Goal: Task Accomplishment & Management: Manage account settings

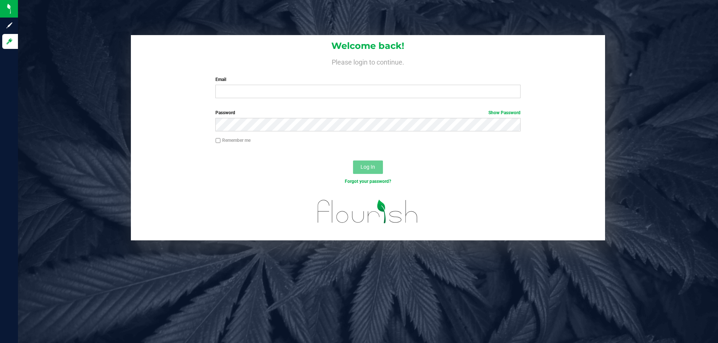
click at [245, 291] on div "Welcome back! Please login to continue. Email Required Please format your email…" at bounding box center [368, 171] width 700 height 343
click at [266, 96] on input "Email" at bounding box center [367, 91] width 305 height 13
type input "[EMAIL_ADDRESS][DOMAIN_NAME]"
click at [353, 161] on button "Log In" at bounding box center [368, 167] width 30 height 13
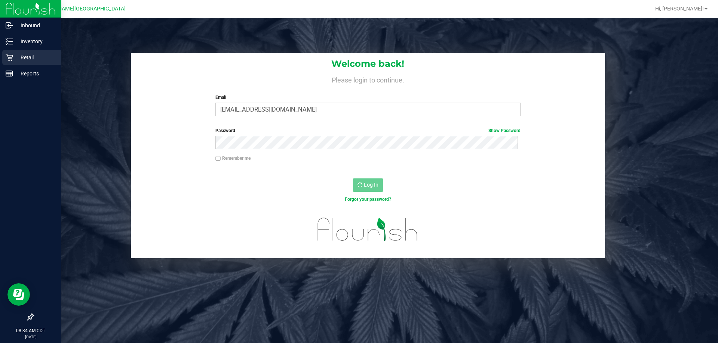
click at [18, 54] on p "Retail" at bounding box center [35, 57] width 45 height 9
click at [20, 63] on div "Retail" at bounding box center [31, 57] width 59 height 15
click at [21, 55] on p "Retail" at bounding box center [35, 57] width 45 height 9
click at [22, 38] on p "Inventory" at bounding box center [35, 41] width 45 height 9
click at [16, 58] on p "Retail" at bounding box center [35, 57] width 45 height 9
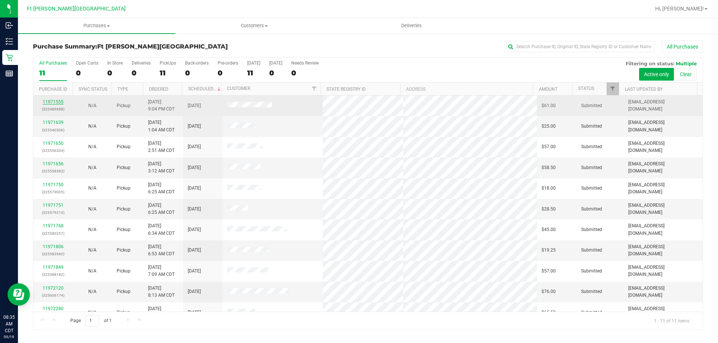
click at [54, 103] on link "11971555" at bounding box center [53, 101] width 21 height 5
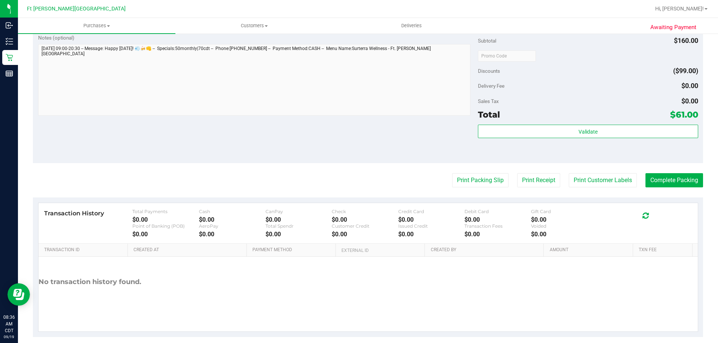
scroll to position [311, 0]
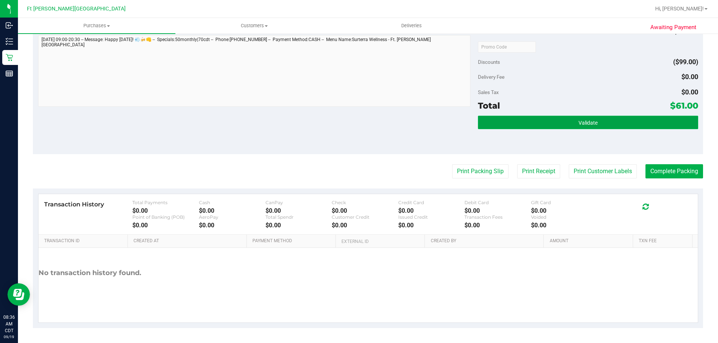
click at [556, 123] on button "Validate" at bounding box center [588, 122] width 220 height 13
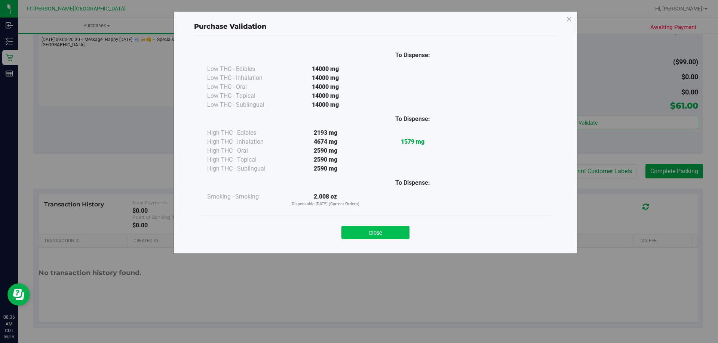
click at [383, 233] on button "Close" at bounding box center [375, 232] width 68 height 13
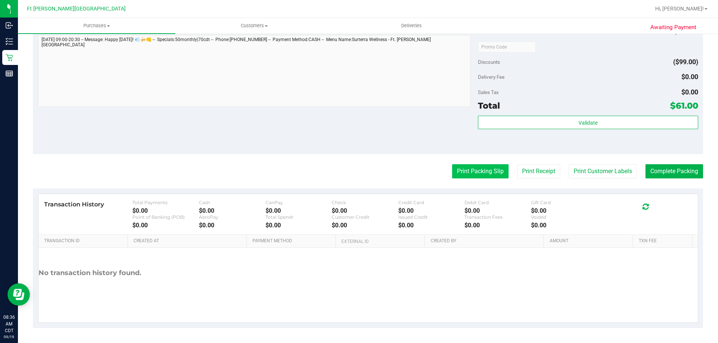
click at [472, 175] on button "Print Packing Slip" at bounding box center [480, 171] width 56 height 14
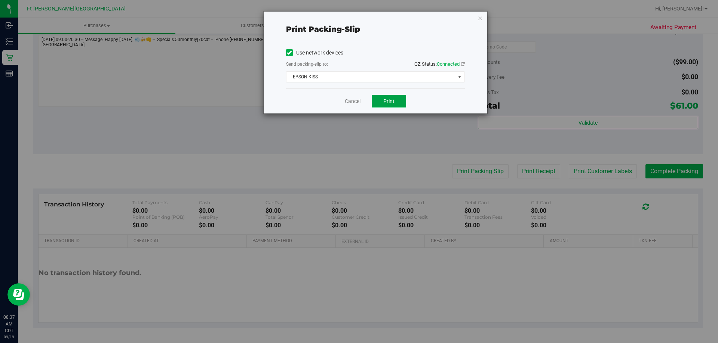
click at [389, 98] on span "Print" at bounding box center [388, 101] width 11 height 6
click at [352, 104] on link "Cancel" at bounding box center [353, 102] width 16 height 8
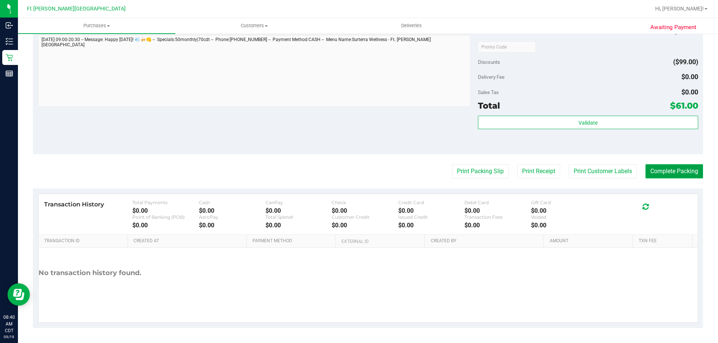
click at [659, 170] on button "Complete Packing" at bounding box center [674, 171] width 58 height 14
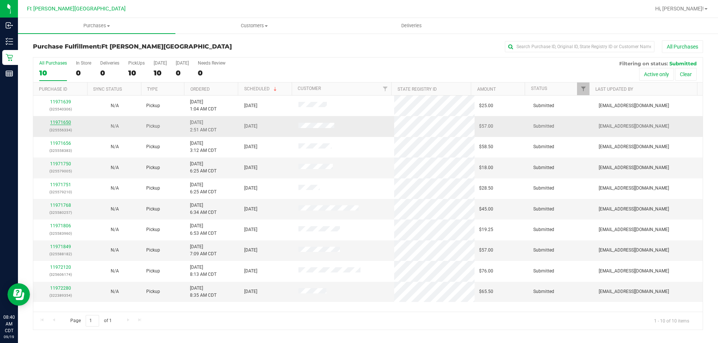
click at [67, 121] on link "11971650" at bounding box center [60, 122] width 21 height 5
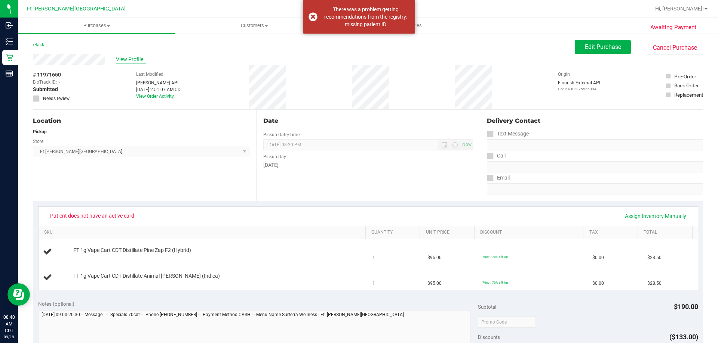
click at [119, 59] on span "View Profile" at bounding box center [131, 60] width 30 height 8
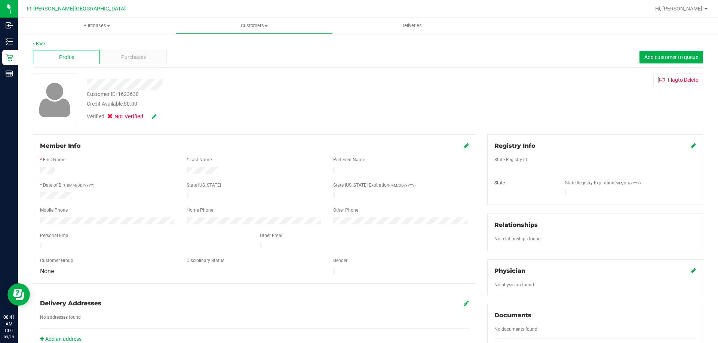
click at [117, 83] on div at bounding box center [251, 85] width 340 height 12
drag, startPoint x: 76, startPoint y: 195, endPoint x: 39, endPoint y: 195, distance: 37.4
click at [39, 195] on div at bounding box center [107, 196] width 146 height 9
click at [36, 44] on link "Back" at bounding box center [39, 43] width 13 height 5
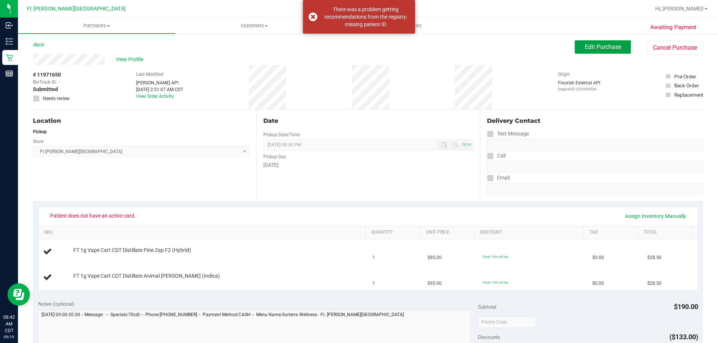
drag, startPoint x: 596, startPoint y: 46, endPoint x: 536, endPoint y: 60, distance: 61.7
click at [596, 46] on span "Edit Purchase" at bounding box center [602, 46] width 36 height 7
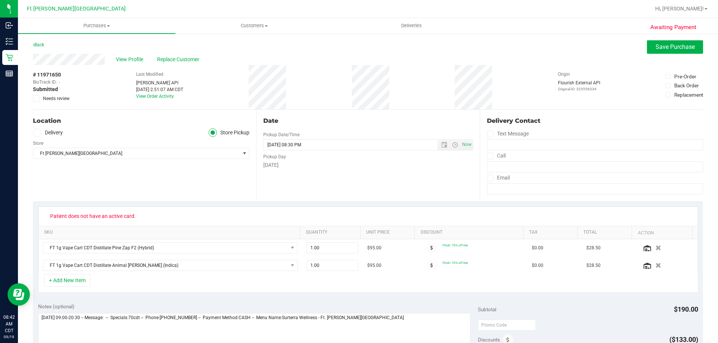
drag, startPoint x: 105, startPoint y: 60, endPoint x: 33, endPoint y: 61, distance: 72.5
click at [33, 61] on div "Awaiting Payment Back Save Purchase View Profile Replace Customer # 11971650 Bi…" at bounding box center [368, 327] width 700 height 589
click at [135, 61] on span "View Profile" at bounding box center [131, 60] width 30 height 8
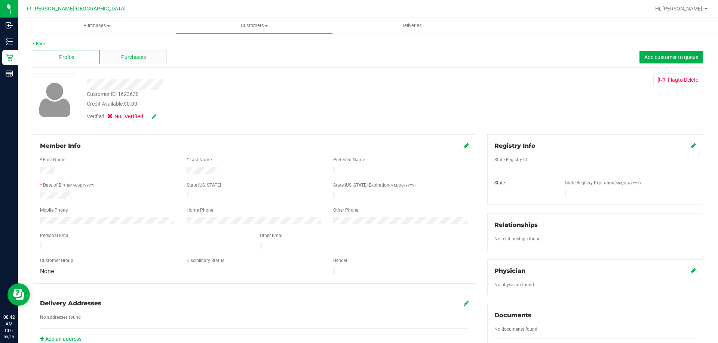
click at [133, 60] on span "Purchases" at bounding box center [133, 57] width 25 height 8
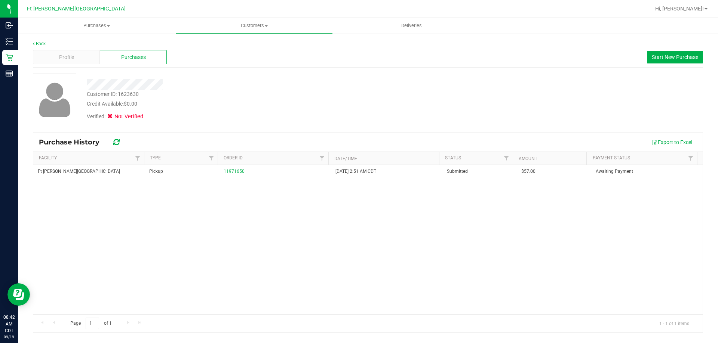
click at [115, 92] on div "Customer ID: 1623630" at bounding box center [113, 94] width 52 height 8
copy div "Customer ID: 1623630"
click at [35, 40] on div "Back" at bounding box center [368, 43] width 670 height 7
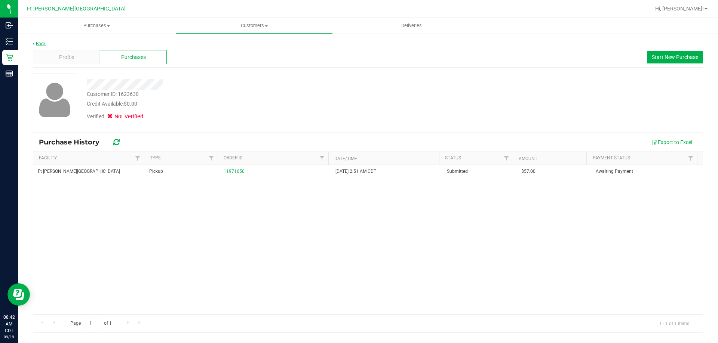
click at [37, 43] on link "Back" at bounding box center [39, 43] width 13 height 5
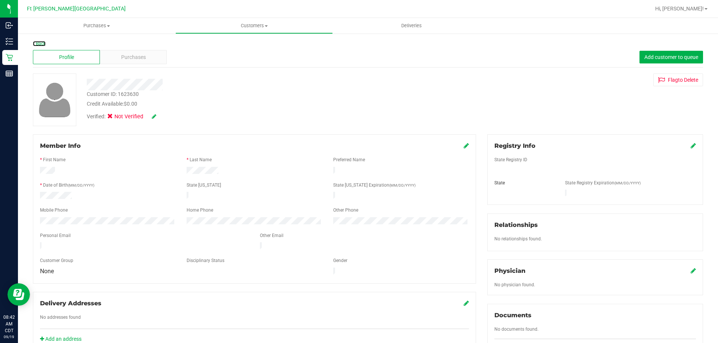
click at [37, 43] on link "Back" at bounding box center [39, 43] width 13 height 5
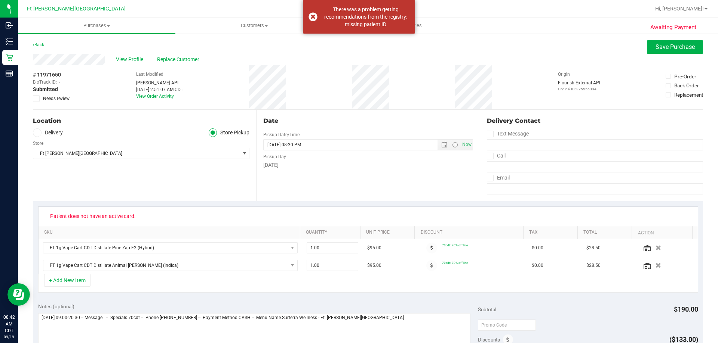
click at [35, 97] on span at bounding box center [36, 98] width 7 height 7
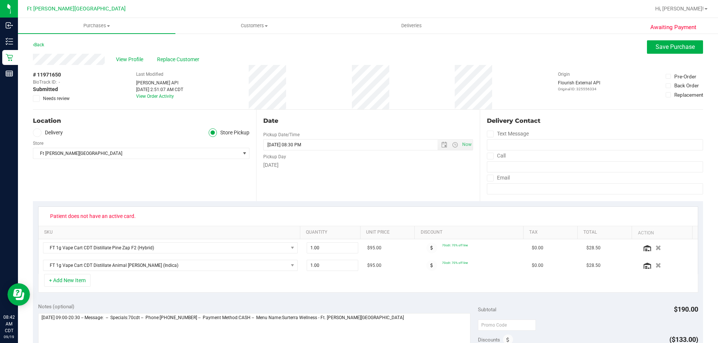
click at [37, 99] on icon at bounding box center [36, 99] width 5 height 0
click at [0, 0] on input "Needs review" at bounding box center [0, 0] width 0 height 0
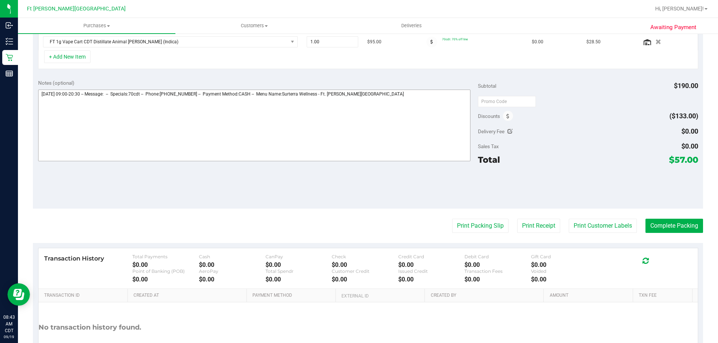
scroll to position [224, 0]
drag, startPoint x: 370, startPoint y: 92, endPoint x: 376, endPoint y: 89, distance: 5.8
click at [372, 91] on textarea at bounding box center [254, 125] width 432 height 72
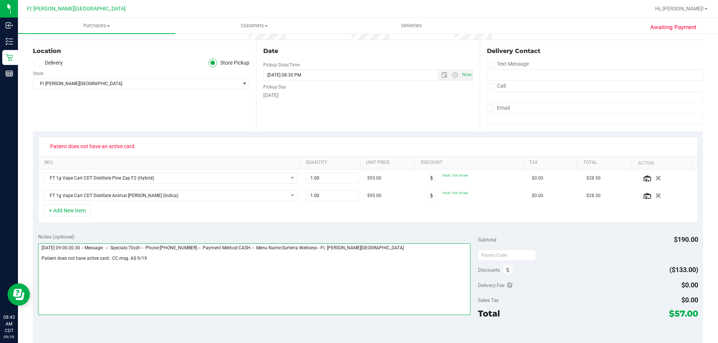
scroll to position [0, 0]
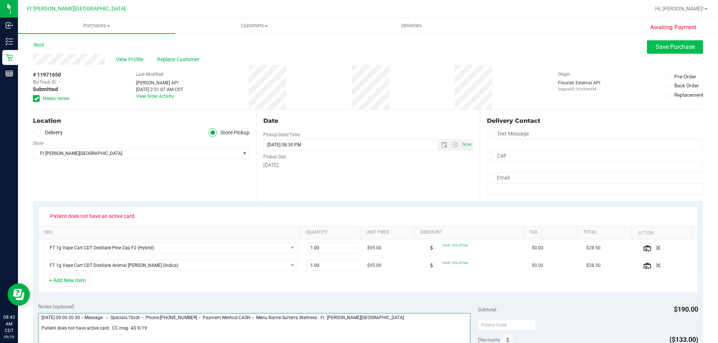
type textarea "[DATE] 09:00-20:30 -- Message: -- Specials:70cdt -- Phone:[PHONE_NUMBER] -- Pay…"
click at [655, 48] on span "Save Purchase" at bounding box center [674, 46] width 39 height 7
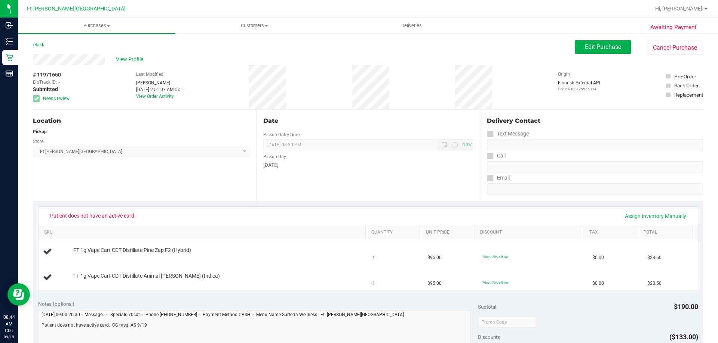
click at [273, 207] on div "Patient does not have an active card. Assign Inventory Manually" at bounding box center [367, 216] width 659 height 19
click at [40, 42] on link "Back" at bounding box center [38, 44] width 11 height 5
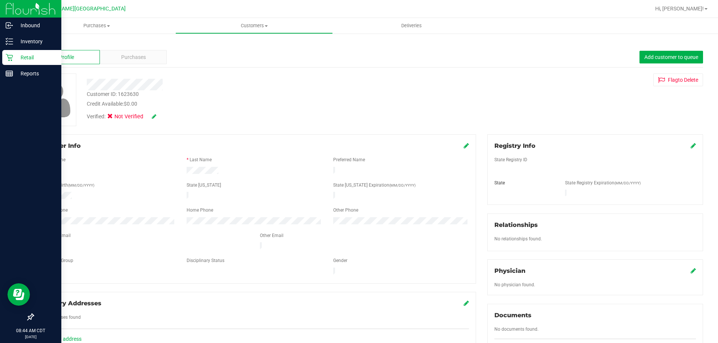
click at [10, 61] on div "Retail" at bounding box center [31, 57] width 59 height 15
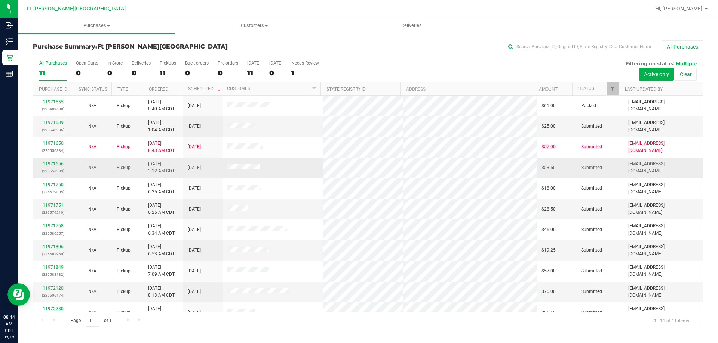
click at [48, 164] on link "11971656" at bounding box center [53, 163] width 21 height 5
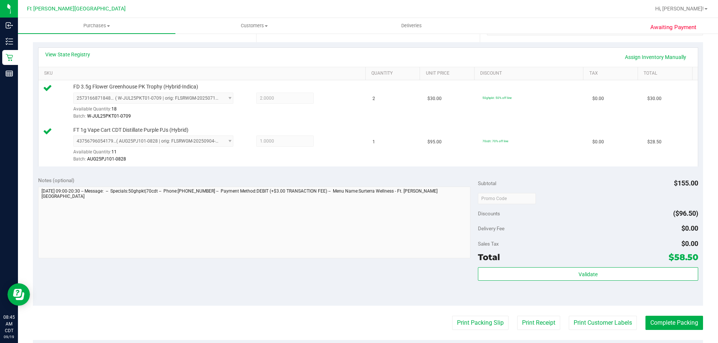
scroll to position [187, 0]
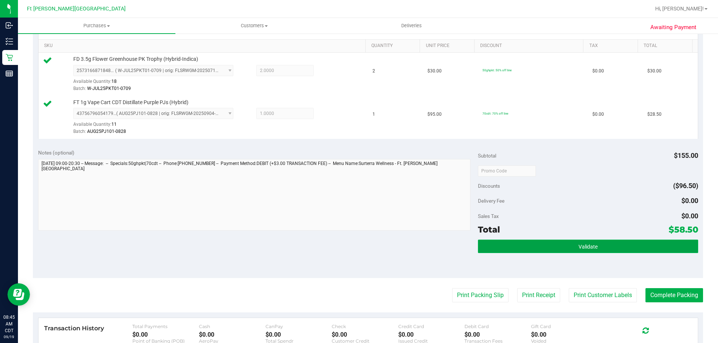
click at [494, 241] on button "Validate" at bounding box center [588, 246] width 220 height 13
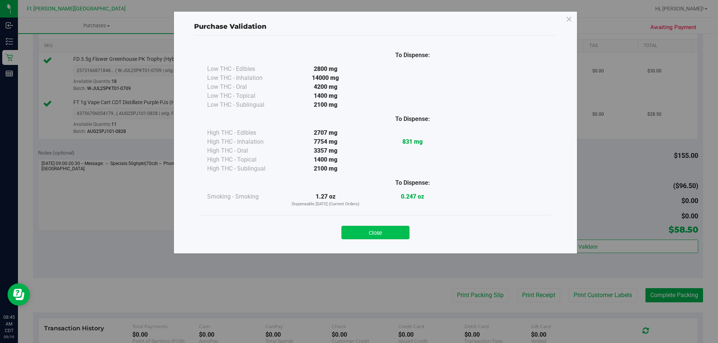
click at [382, 235] on button "Close" at bounding box center [375, 232] width 68 height 13
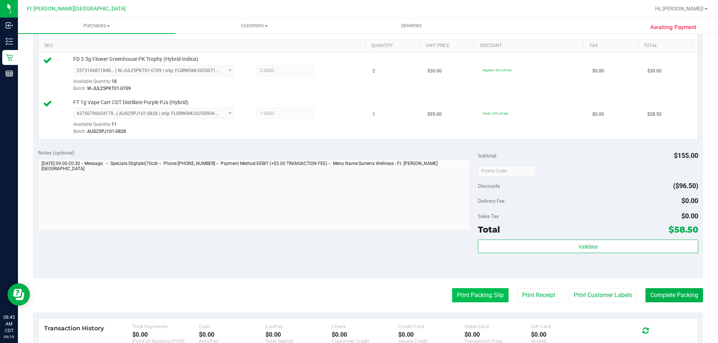
click at [485, 291] on button "Print Packing Slip" at bounding box center [480, 295] width 56 height 14
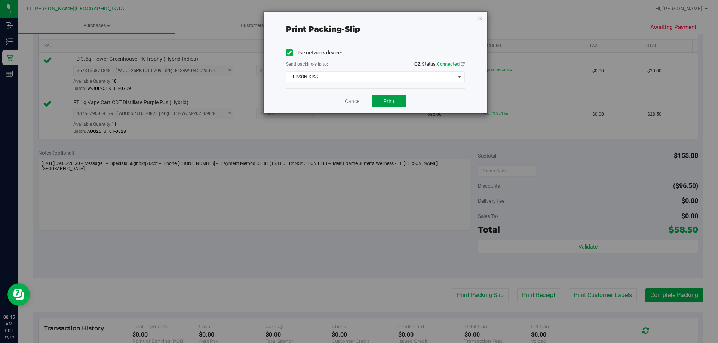
click at [391, 107] on button "Print" at bounding box center [388, 101] width 34 height 13
click at [346, 101] on link "Cancel" at bounding box center [353, 102] width 16 height 8
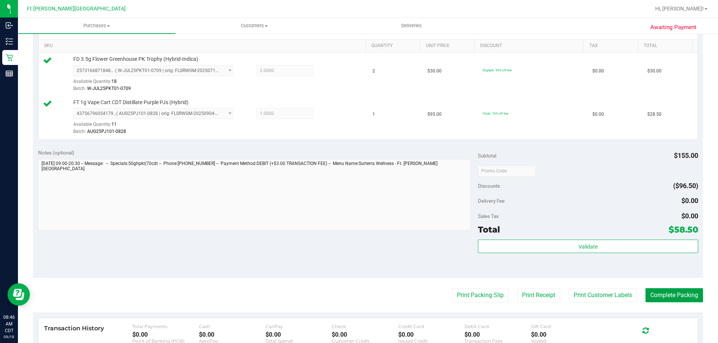
click at [672, 297] on button "Complete Packing" at bounding box center [674, 295] width 58 height 14
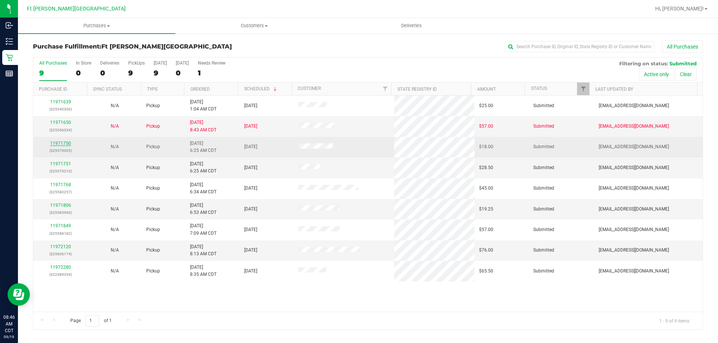
click at [58, 141] on link "11971750" at bounding box center [60, 143] width 21 height 5
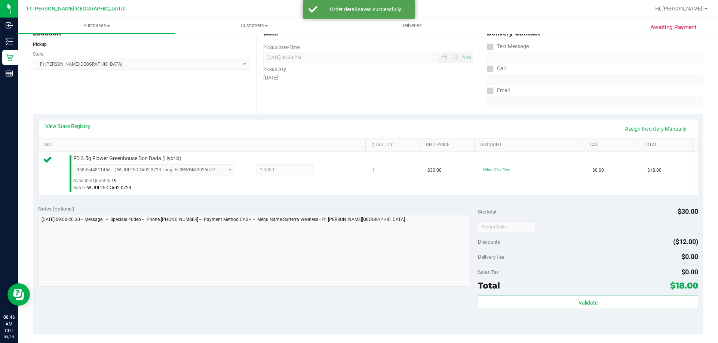
scroll to position [187, 0]
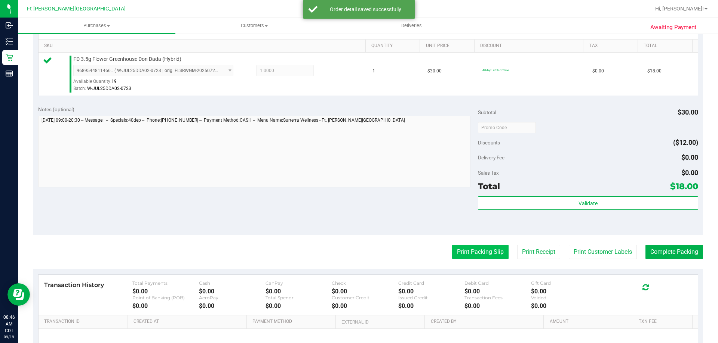
click at [493, 250] on button "Print Packing Slip" at bounding box center [480, 252] width 56 height 14
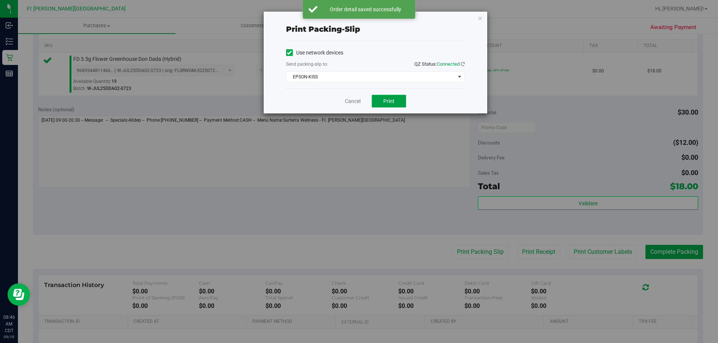
click at [384, 99] on span "Print" at bounding box center [388, 101] width 11 height 6
click at [478, 19] on icon "button" at bounding box center [479, 17] width 5 height 9
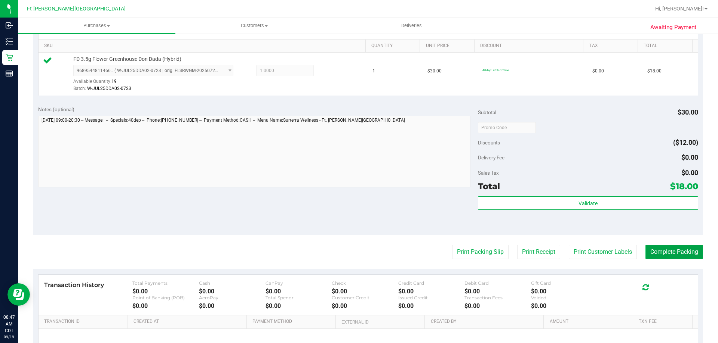
drag, startPoint x: 672, startPoint y: 246, endPoint x: 676, endPoint y: 255, distance: 9.9
click at [674, 249] on button "Complete Packing" at bounding box center [674, 252] width 58 height 14
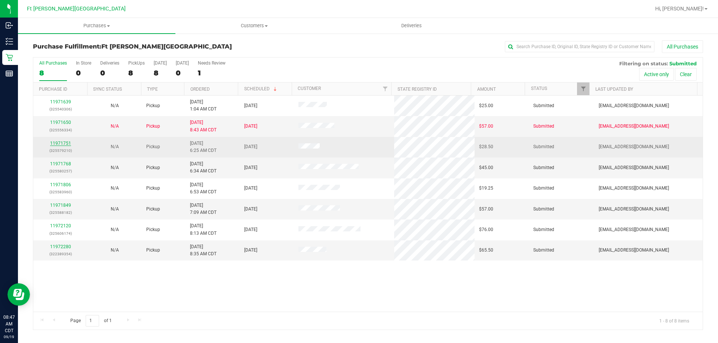
click at [67, 144] on link "11971751" at bounding box center [60, 143] width 21 height 5
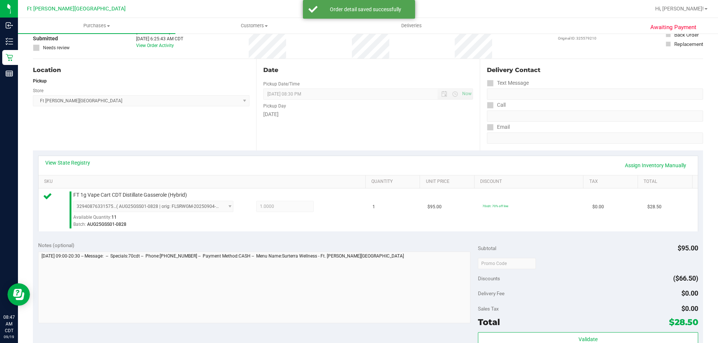
scroll to position [187, 0]
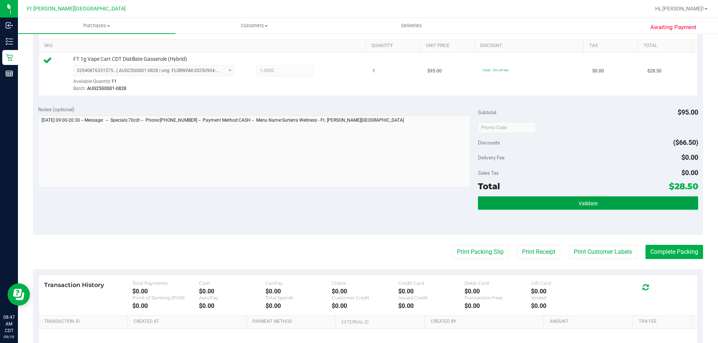
click at [485, 208] on button "Validate" at bounding box center [588, 203] width 220 height 13
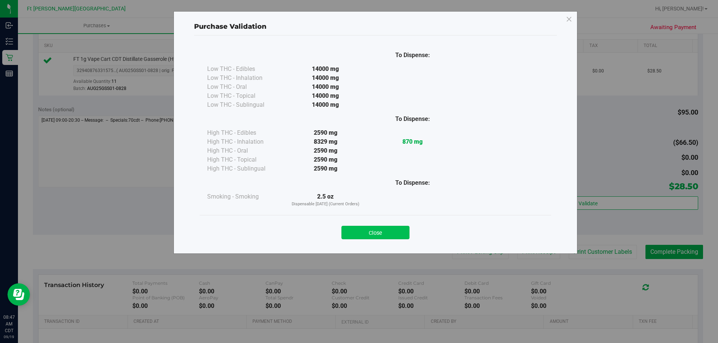
click at [367, 238] on button "Close" at bounding box center [375, 232] width 68 height 13
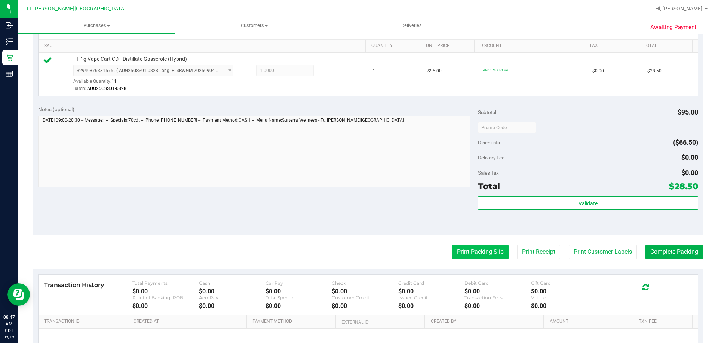
click at [474, 253] on button "Print Packing Slip" at bounding box center [480, 252] width 56 height 14
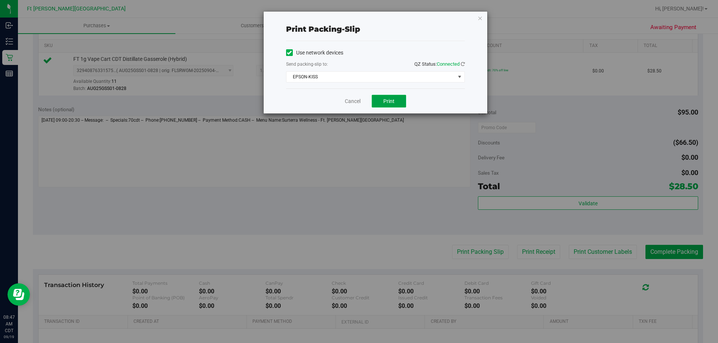
click at [385, 104] on button "Print" at bounding box center [388, 101] width 34 height 13
click at [479, 16] on icon "button" at bounding box center [479, 17] width 5 height 9
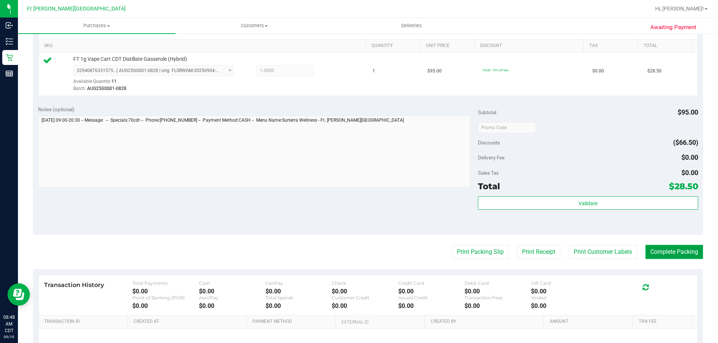
click at [654, 258] on button "Complete Packing" at bounding box center [674, 252] width 58 height 14
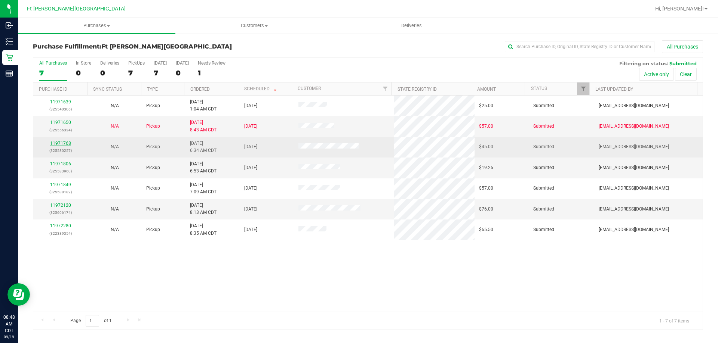
click at [56, 142] on link "11971768" at bounding box center [60, 143] width 21 height 5
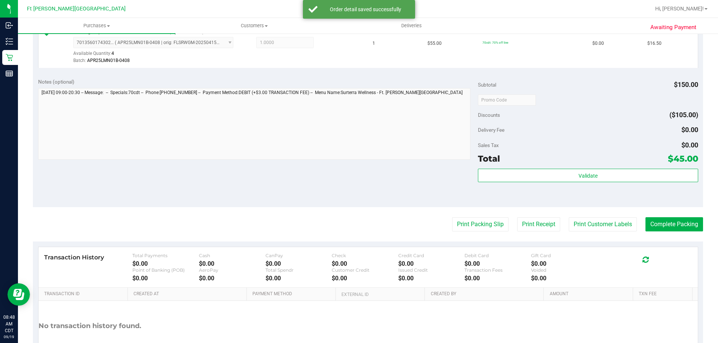
scroll to position [262, 0]
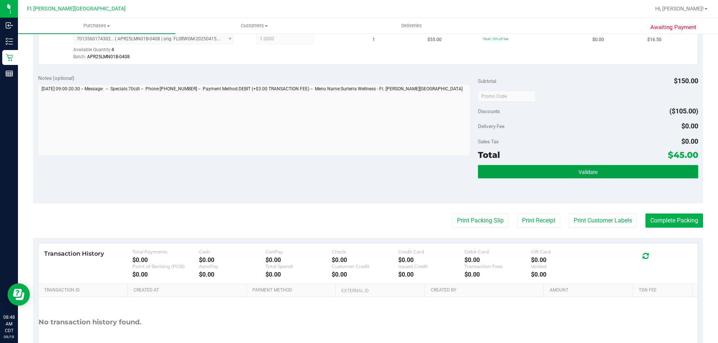
click at [508, 173] on button "Validate" at bounding box center [588, 171] width 220 height 13
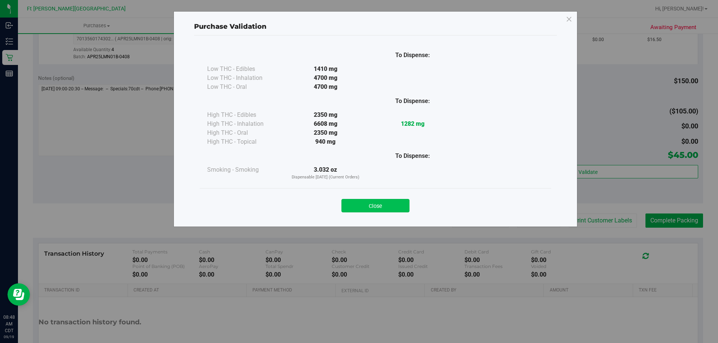
click at [399, 204] on button "Close" at bounding box center [375, 205] width 68 height 13
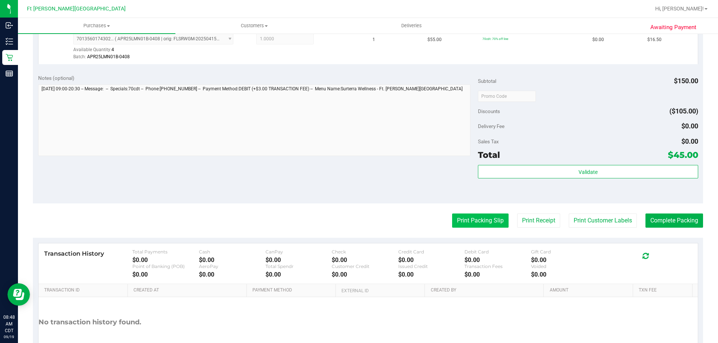
click at [463, 220] on button "Print Packing Slip" at bounding box center [480, 221] width 56 height 14
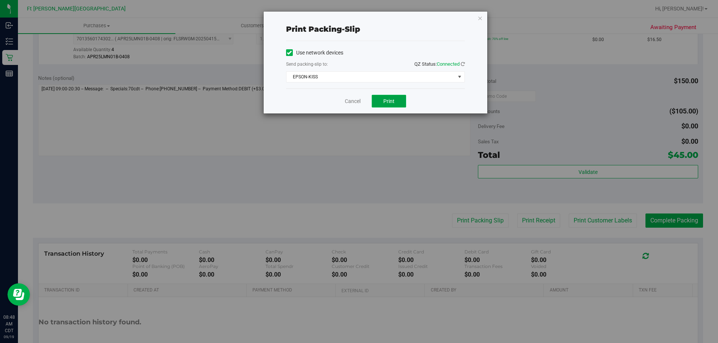
click at [388, 103] on span "Print" at bounding box center [388, 101] width 11 height 6
drag, startPoint x: 348, startPoint y: 93, endPoint x: 351, endPoint y: 97, distance: 5.1
click at [348, 93] on div "Cancel Print" at bounding box center [375, 101] width 179 height 25
click at [354, 102] on link "Cancel" at bounding box center [353, 102] width 16 height 8
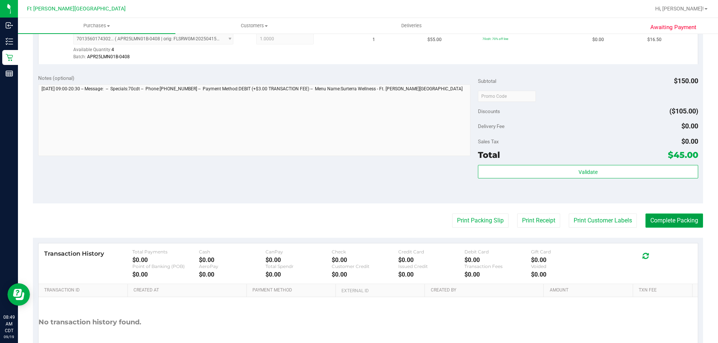
click at [652, 223] on button "Complete Packing" at bounding box center [674, 221] width 58 height 14
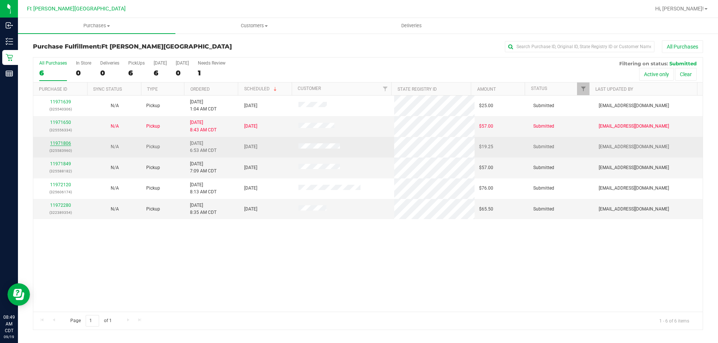
click at [55, 142] on link "11971806" at bounding box center [60, 143] width 21 height 5
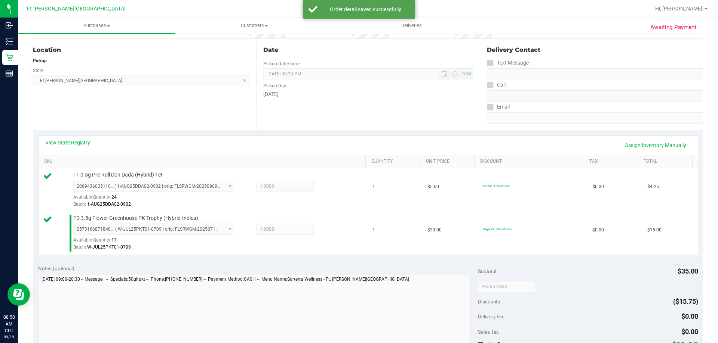
scroll to position [149, 0]
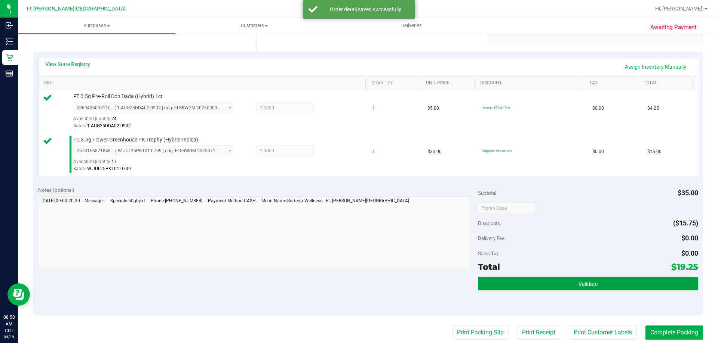
click at [521, 286] on button "Validate" at bounding box center [588, 283] width 220 height 13
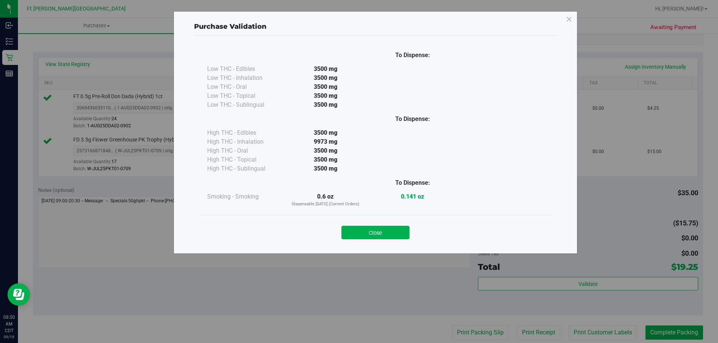
drag, startPoint x: 380, startPoint y: 232, endPoint x: 380, endPoint y: 225, distance: 7.1
click at [380, 225] on div "Close" at bounding box center [375, 230] width 340 height 19
drag, startPoint x: 401, startPoint y: 231, endPoint x: 421, endPoint y: 232, distance: 20.2
click at [401, 231] on button "Close" at bounding box center [375, 232] width 68 height 13
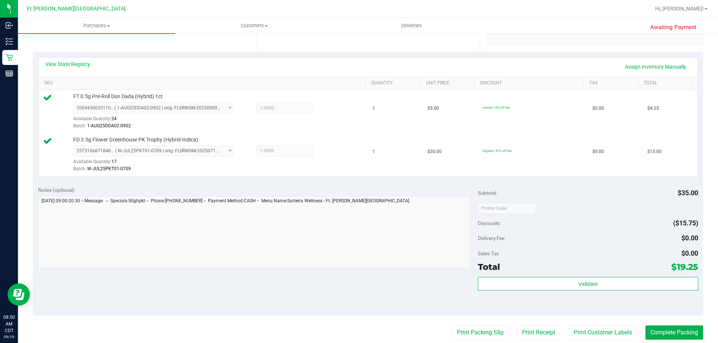
scroll to position [299, 0]
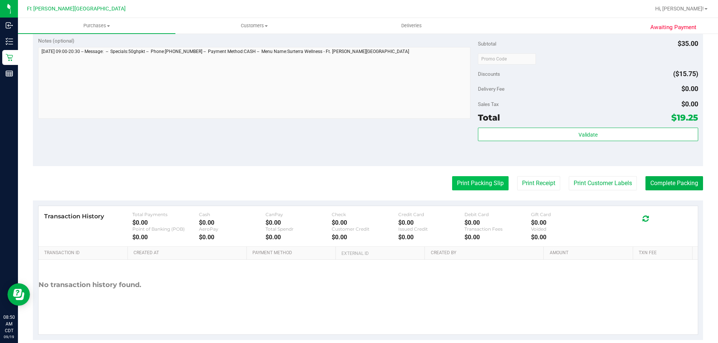
click at [476, 176] on button "Print Packing Slip" at bounding box center [480, 183] width 56 height 14
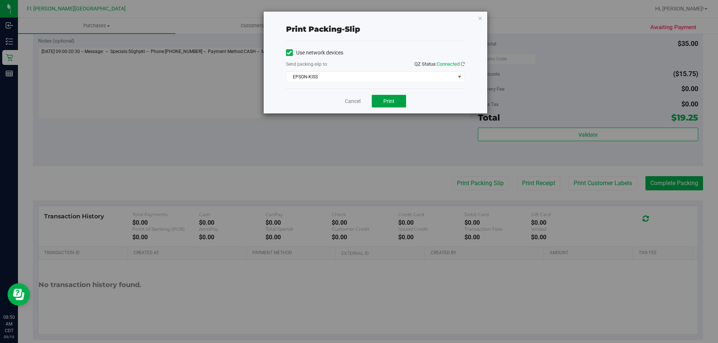
click at [393, 104] on span "Print" at bounding box center [388, 101] width 11 height 6
click at [478, 17] on icon "button" at bounding box center [479, 17] width 5 height 9
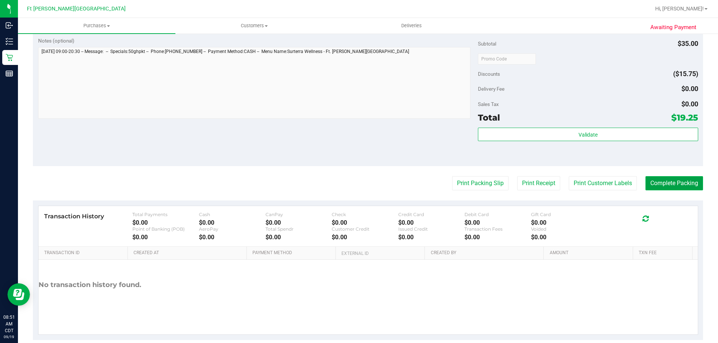
drag, startPoint x: 653, startPoint y: 183, endPoint x: 652, endPoint y: 179, distance: 4.5
click at [652, 183] on button "Complete Packing" at bounding box center [674, 183] width 58 height 14
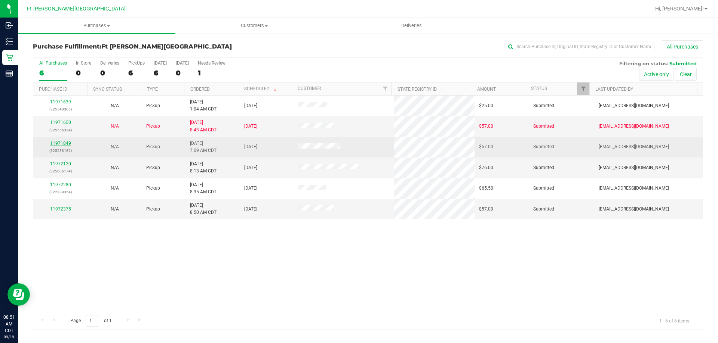
click at [64, 143] on link "11971849" at bounding box center [60, 143] width 21 height 5
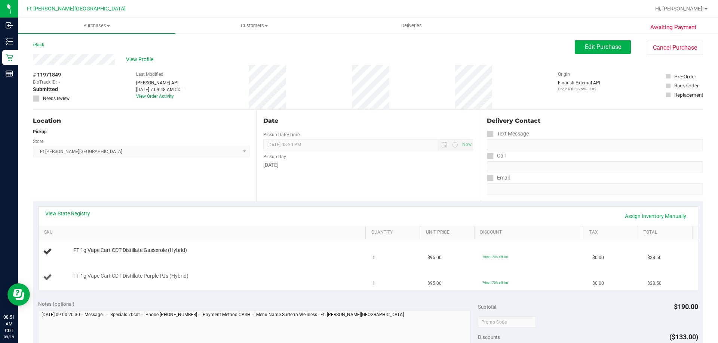
click at [247, 281] on div "FT 1g Vape Cart CDT Distillate Purple PJs (Hybrid)" at bounding box center [203, 278] width 321 height 10
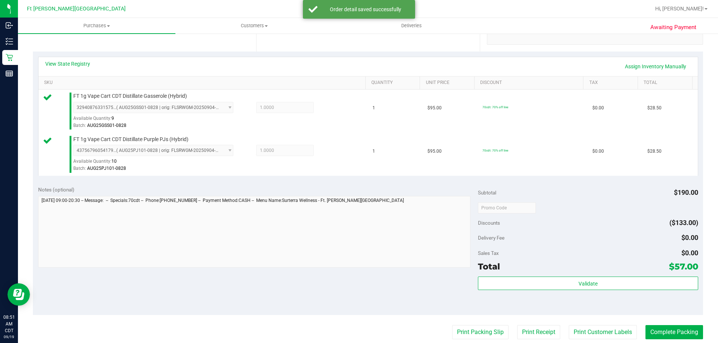
scroll to position [187, 0]
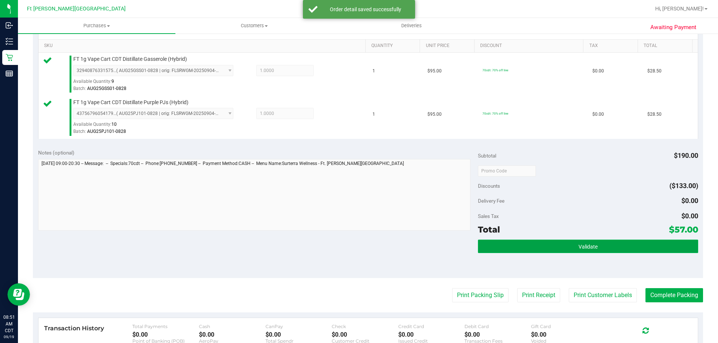
click at [540, 249] on button "Validate" at bounding box center [588, 246] width 220 height 13
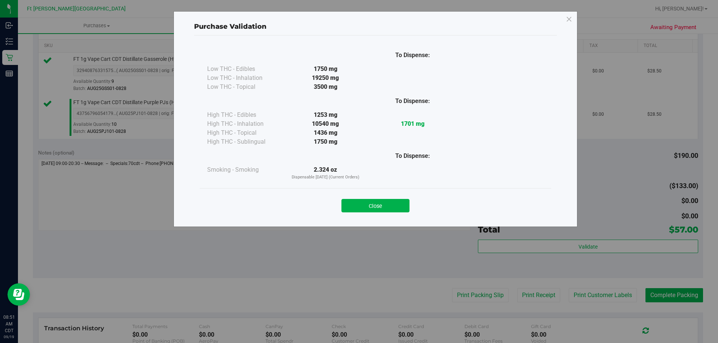
drag, startPoint x: 383, startPoint y: 201, endPoint x: 392, endPoint y: 203, distance: 9.5
click at [383, 201] on button "Close" at bounding box center [375, 205] width 68 height 13
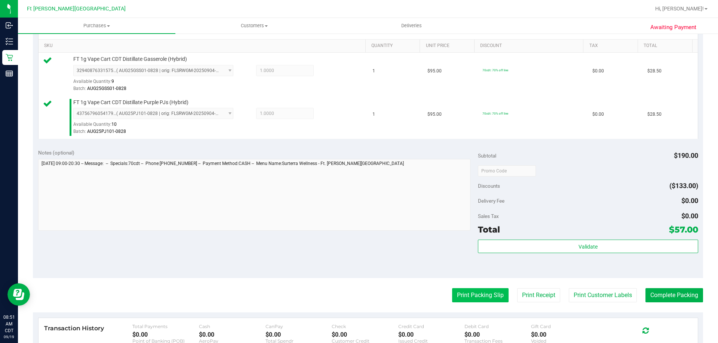
click at [482, 292] on button "Print Packing Slip" at bounding box center [480, 295] width 56 height 14
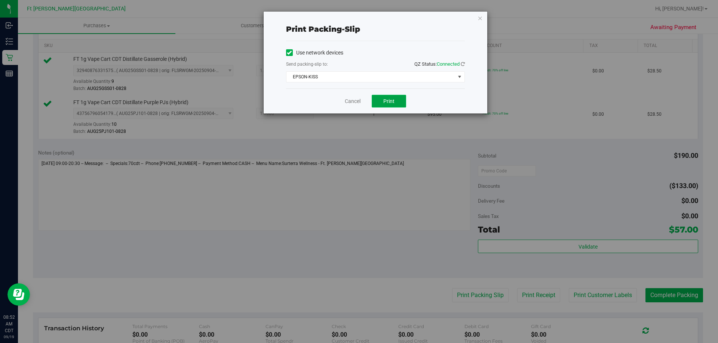
click at [384, 100] on span "Print" at bounding box center [388, 101] width 11 height 6
click at [359, 100] on link "Cancel" at bounding box center [353, 102] width 16 height 8
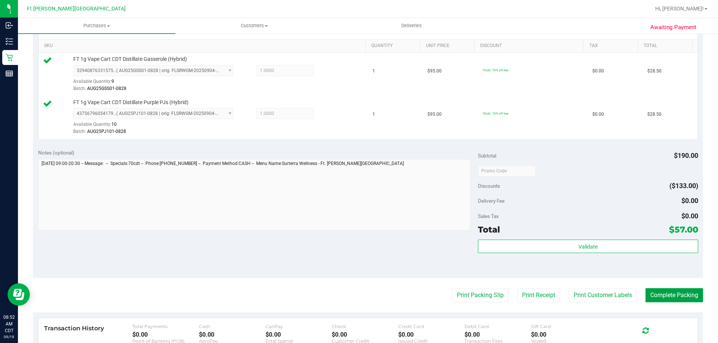
click at [670, 297] on button "Complete Packing" at bounding box center [674, 295] width 58 height 14
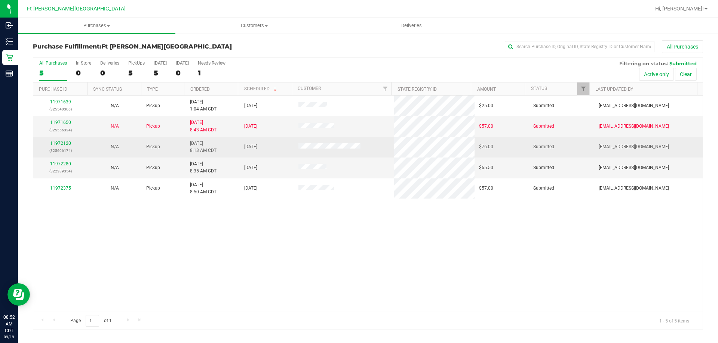
click at [51, 140] on div "11972120 (325606174)" at bounding box center [60, 147] width 45 height 14
click at [54, 143] on link "11972120" at bounding box center [60, 143] width 21 height 5
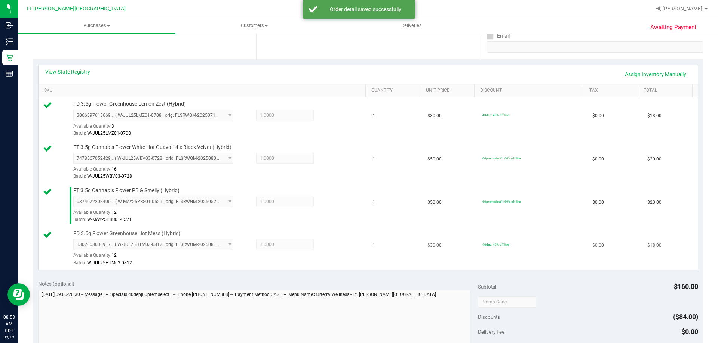
scroll to position [262, 0]
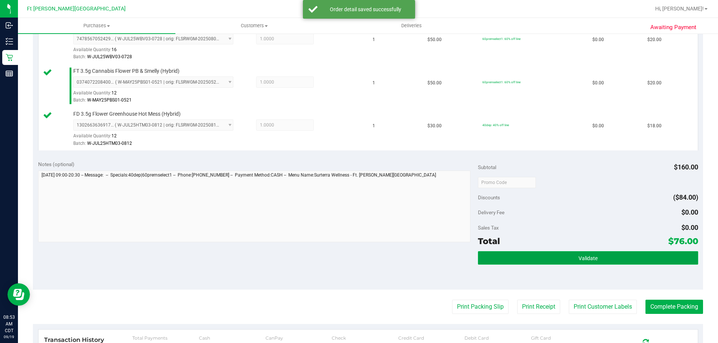
click at [507, 260] on button "Validate" at bounding box center [588, 257] width 220 height 13
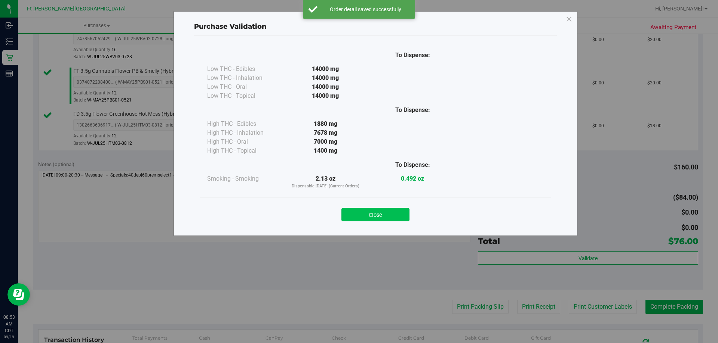
click at [383, 217] on button "Close" at bounding box center [375, 214] width 68 height 13
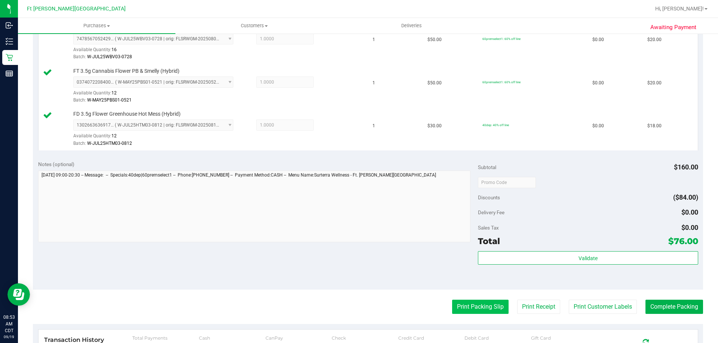
click at [485, 308] on button "Print Packing Slip" at bounding box center [480, 307] width 56 height 14
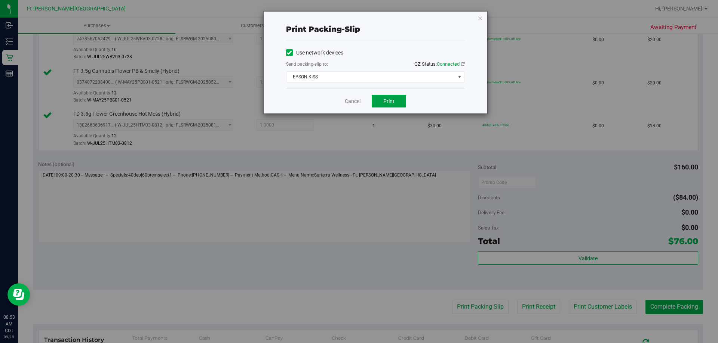
click at [379, 102] on button "Print" at bounding box center [388, 101] width 34 height 13
click at [481, 20] on icon "button" at bounding box center [479, 17] width 5 height 9
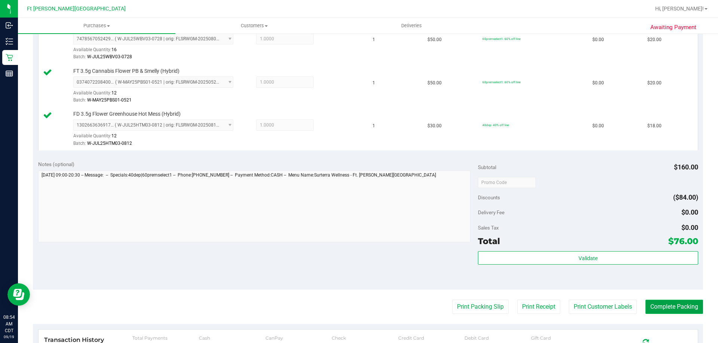
click at [675, 310] on button "Complete Packing" at bounding box center [674, 307] width 58 height 14
